Goal: Communication & Community: Connect with others

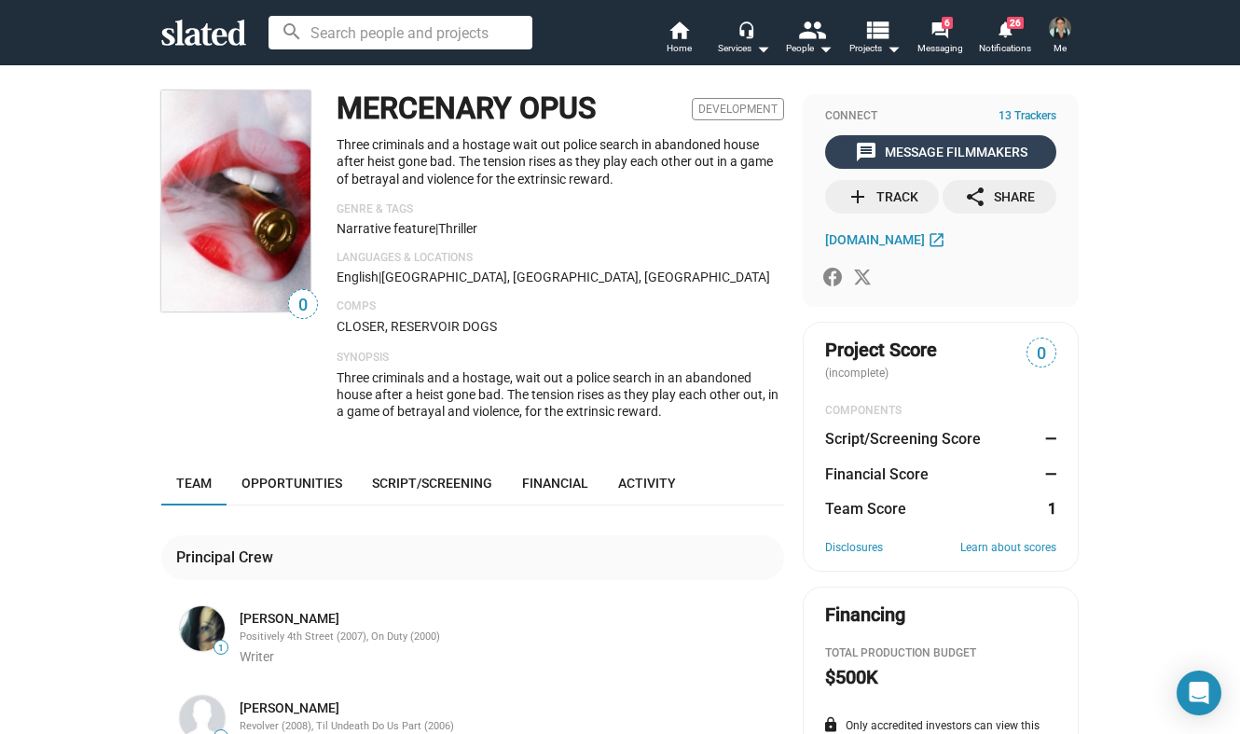
click at [917, 151] on div "message Message Filmmakers" at bounding box center [941, 152] width 173 height 34
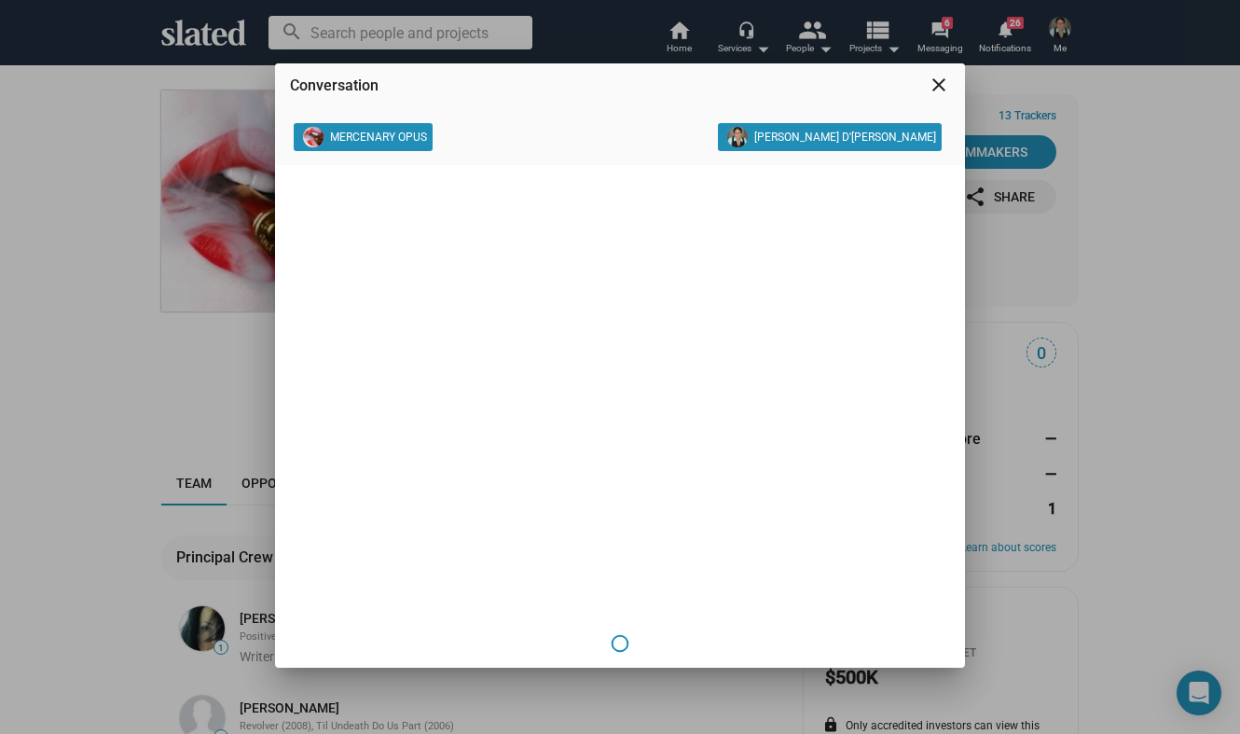
click at [937, 85] on mat-icon "close" at bounding box center [939, 85] width 22 height 22
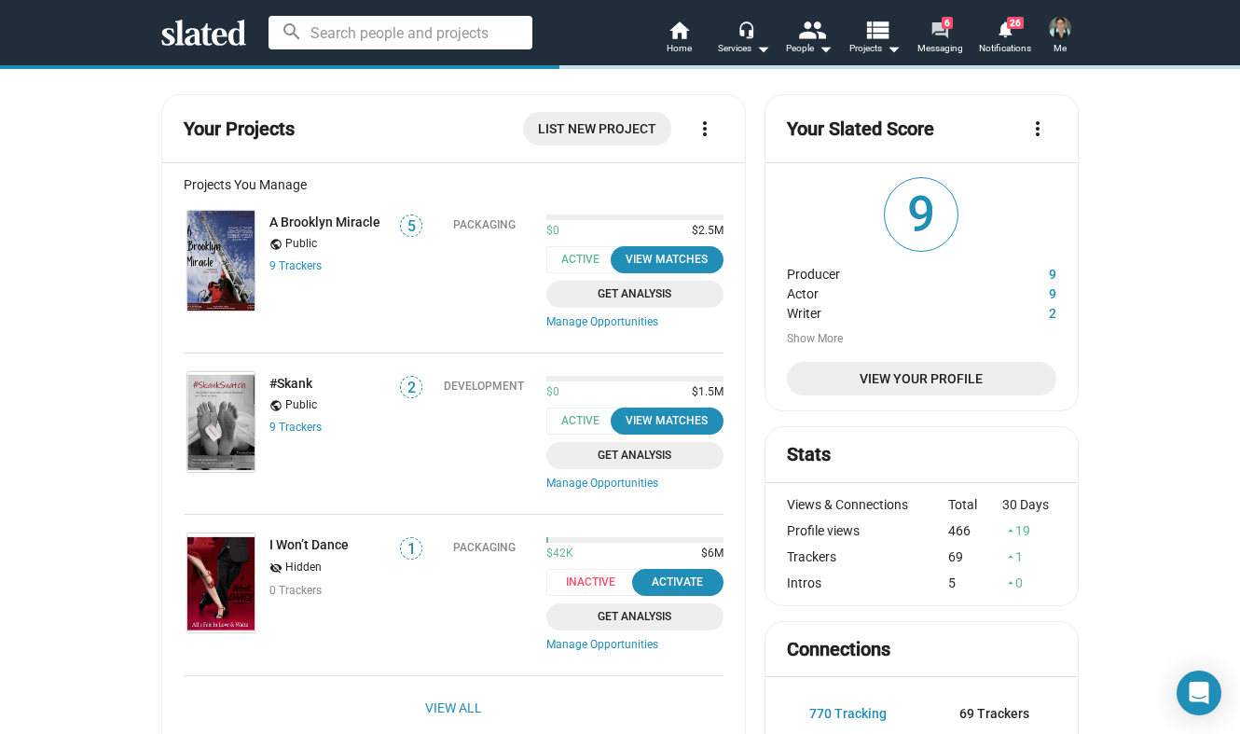
click at [936, 28] on mat-icon "forum" at bounding box center [940, 30] width 18 height 18
